Goal: Go to known website: Access a specific website the user already knows

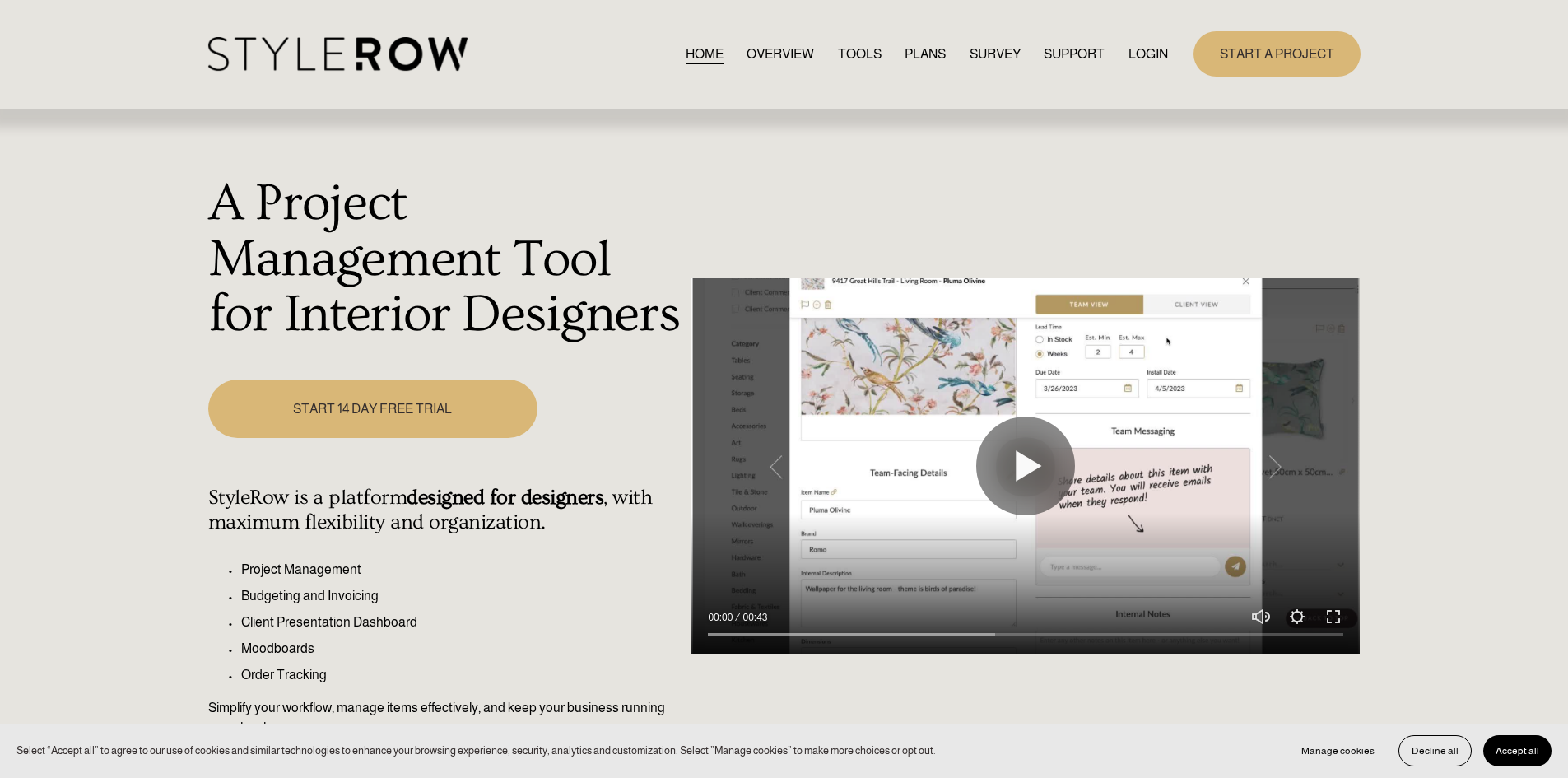
click at [1156, 53] on link "LOGIN" at bounding box center [1148, 54] width 40 height 22
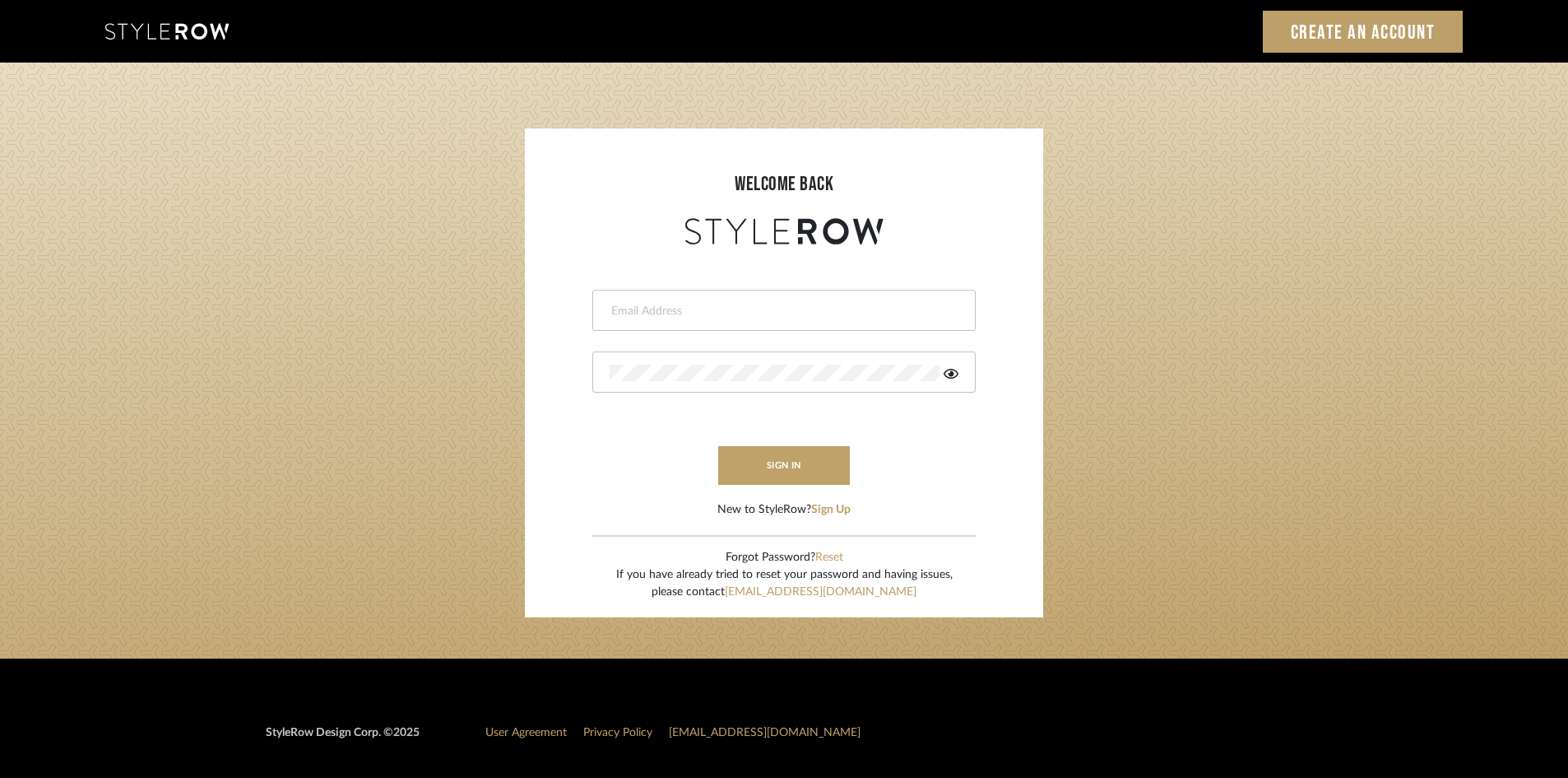
click at [674, 317] on input "email" at bounding box center [782, 311] width 345 height 17
type input "[PERSON_NAME][EMAIL_ADDRESS][DOMAIN_NAME]"
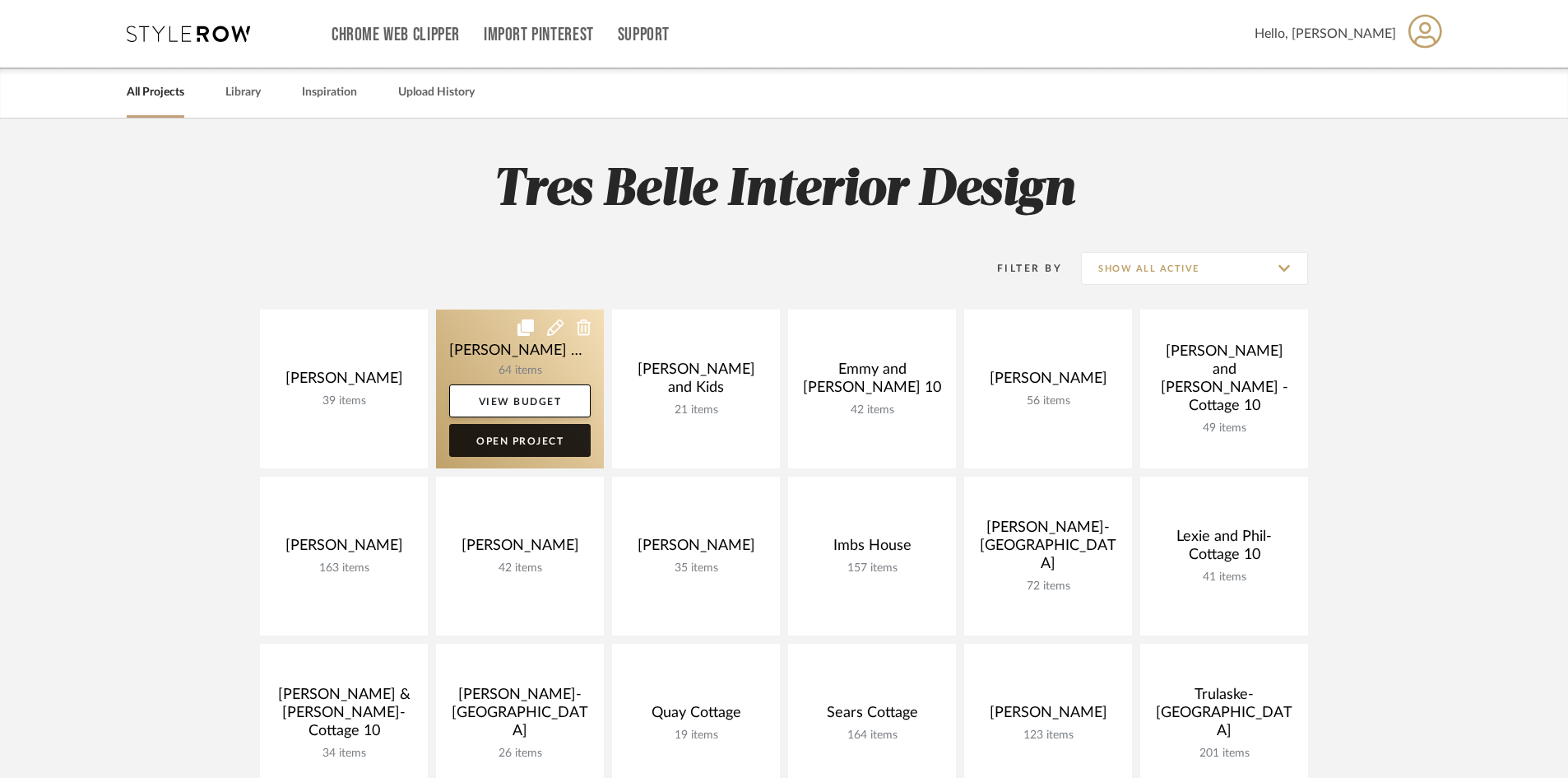
click at [528, 442] on link "Open Project" at bounding box center [520, 440] width 142 height 33
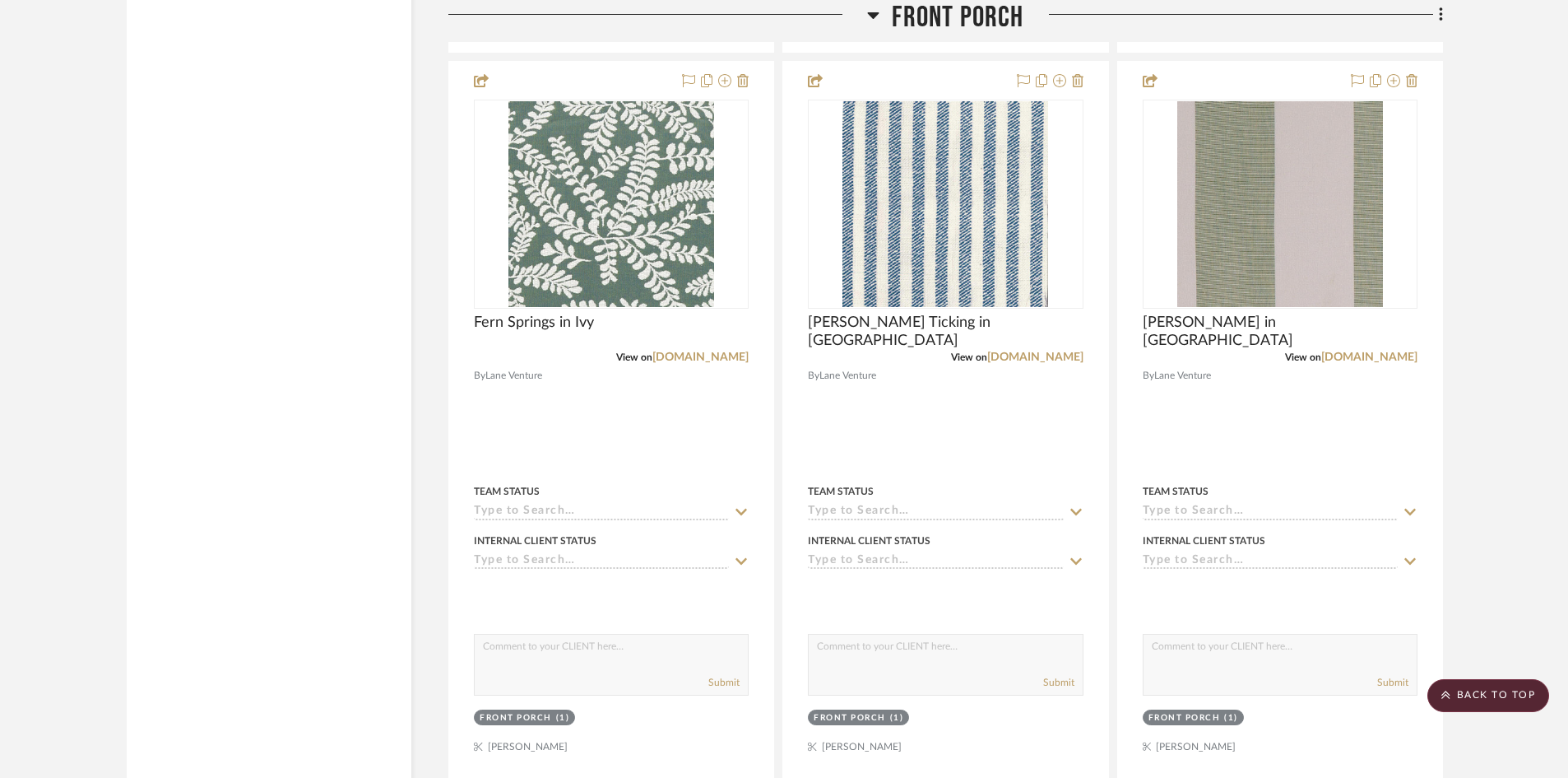
scroll to position [13085, 0]
